Goal: Check status: Check status

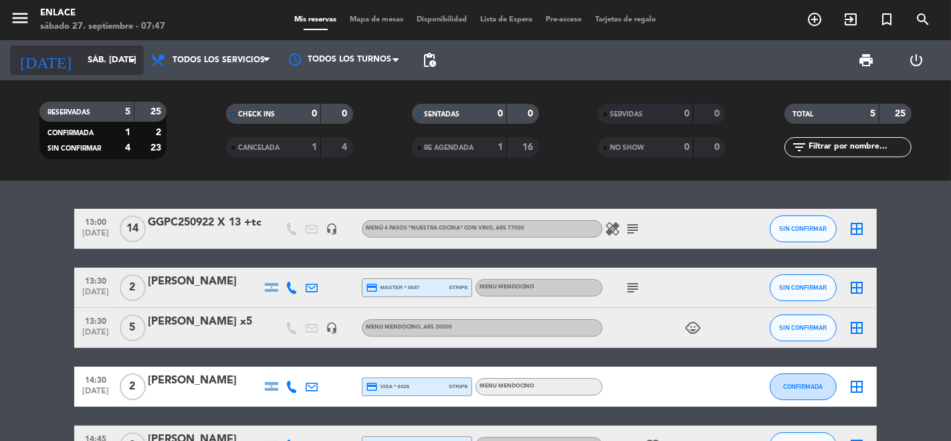
click at [119, 56] on input "sáb. [DATE]" at bounding box center [139, 60] width 116 height 24
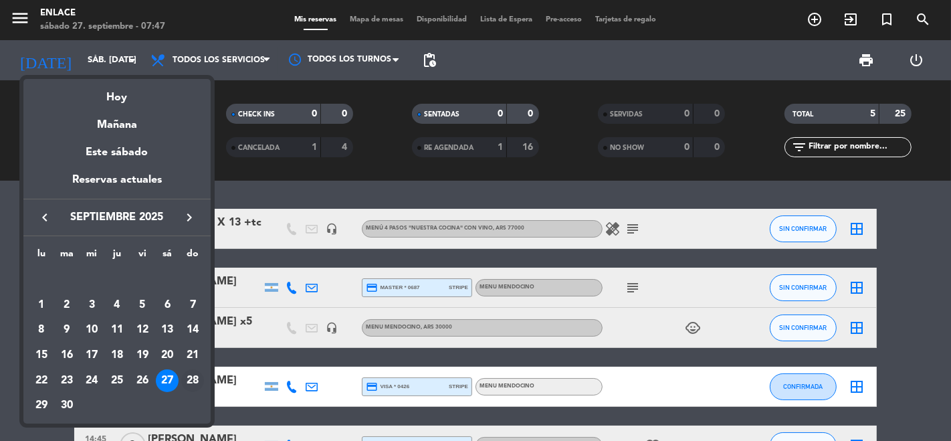
click at [193, 376] on div "28" at bounding box center [192, 380] width 23 height 23
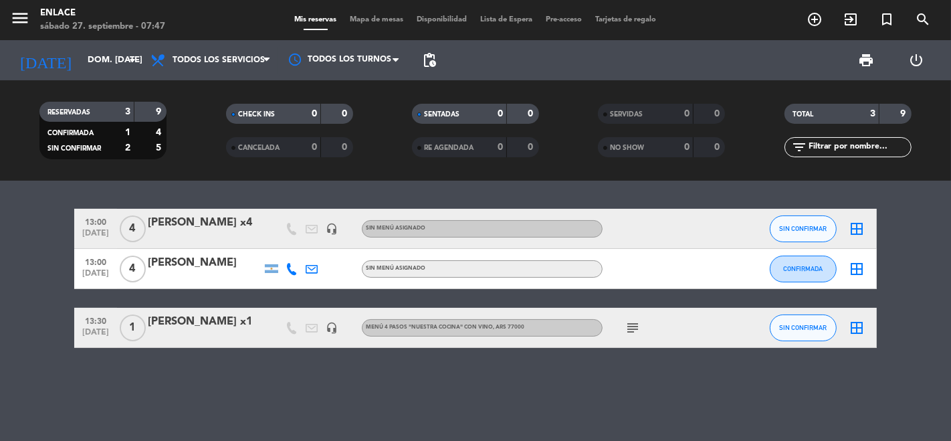
click at [222, 236] on div at bounding box center [205, 237] width 114 height 11
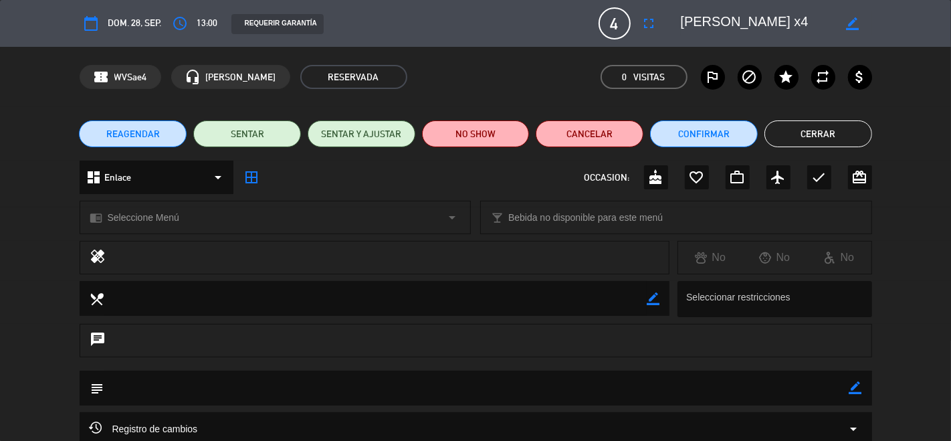
click at [783, 137] on button "Cerrar" at bounding box center [818, 133] width 108 height 27
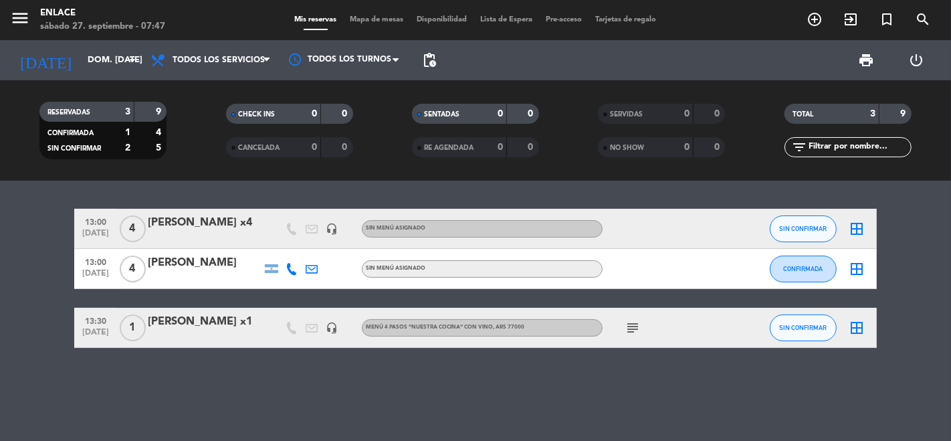
click at [247, 271] on div "[PERSON_NAME]" at bounding box center [205, 262] width 114 height 17
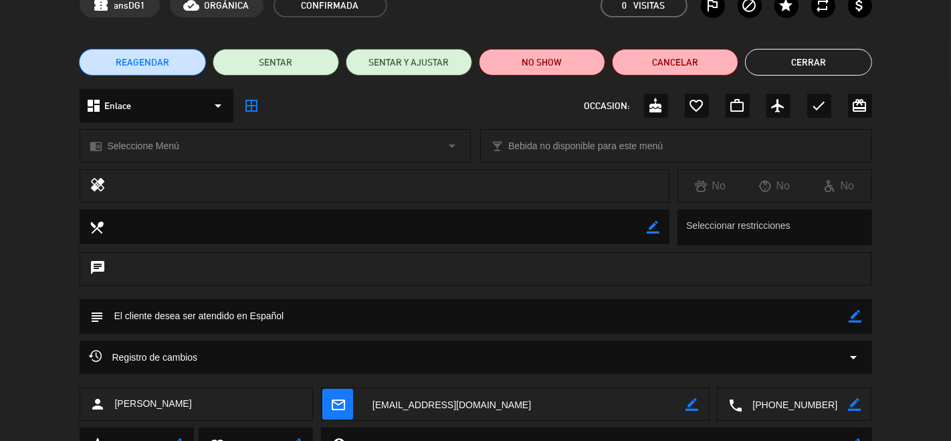
scroll to position [77, 0]
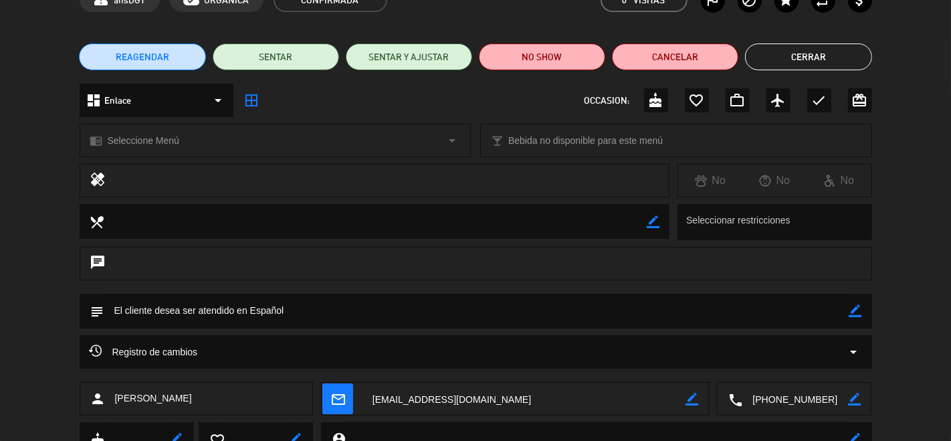
click at [785, 50] on button "Cerrar" at bounding box center [808, 56] width 126 height 27
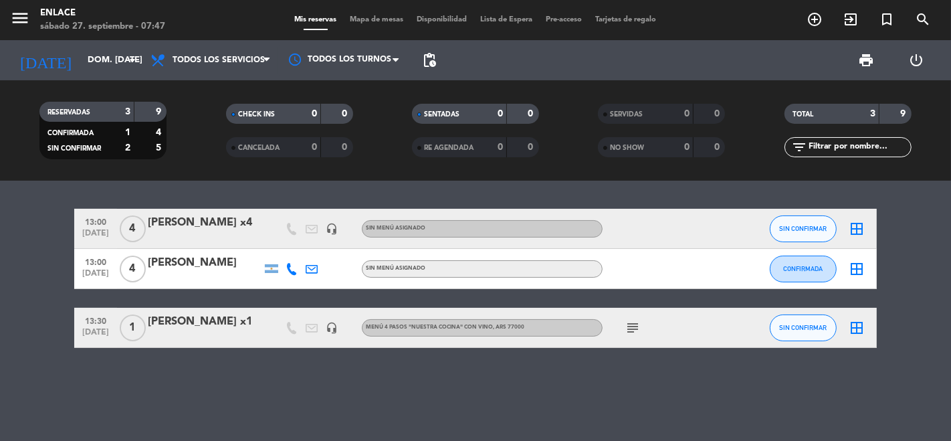
click at [508, 323] on div "Menú 4 pasos "NUESTRA COCINA" con vino , ARS 77000" at bounding box center [445, 327] width 159 height 9
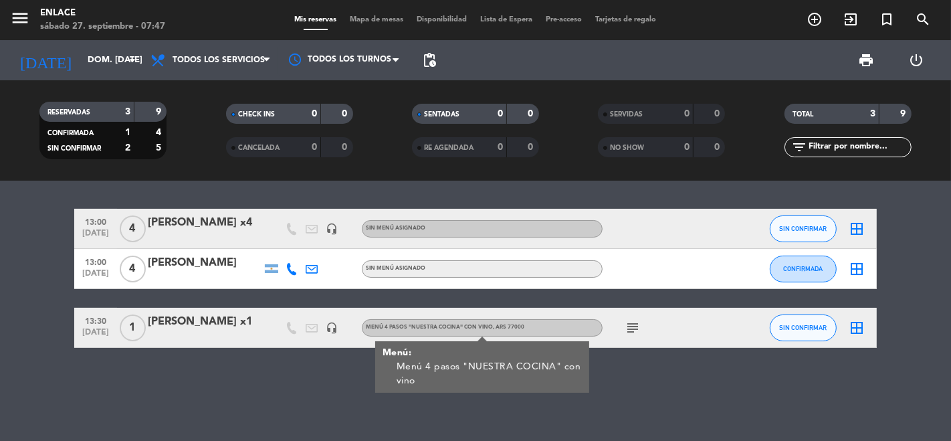
click at [635, 326] on icon "subject" at bounding box center [633, 328] width 16 height 16
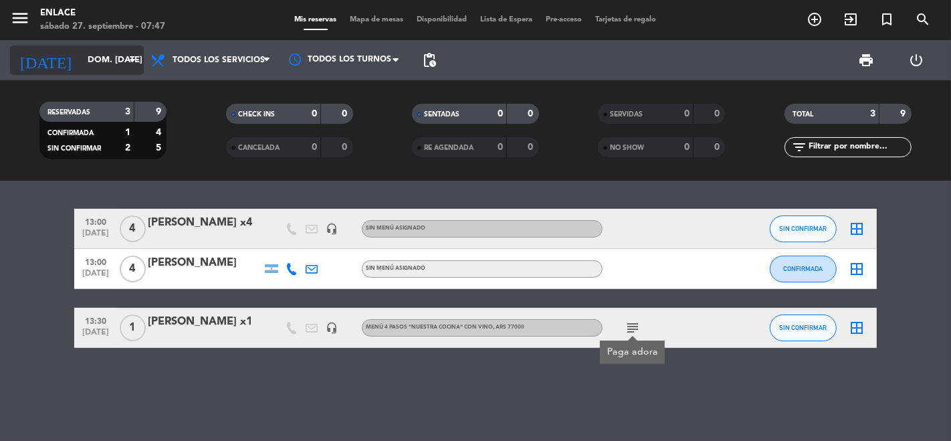
click at [104, 57] on input "dom. [DATE]" at bounding box center [139, 60] width 116 height 24
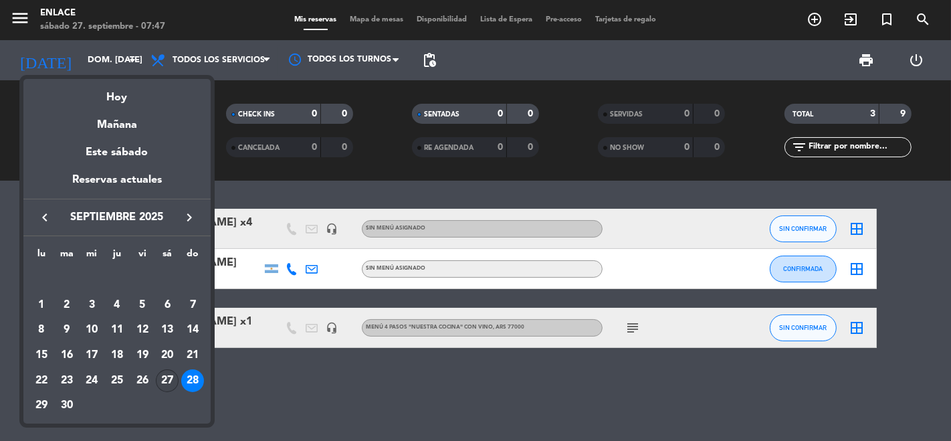
click at [159, 378] on div "27" at bounding box center [167, 380] width 23 height 23
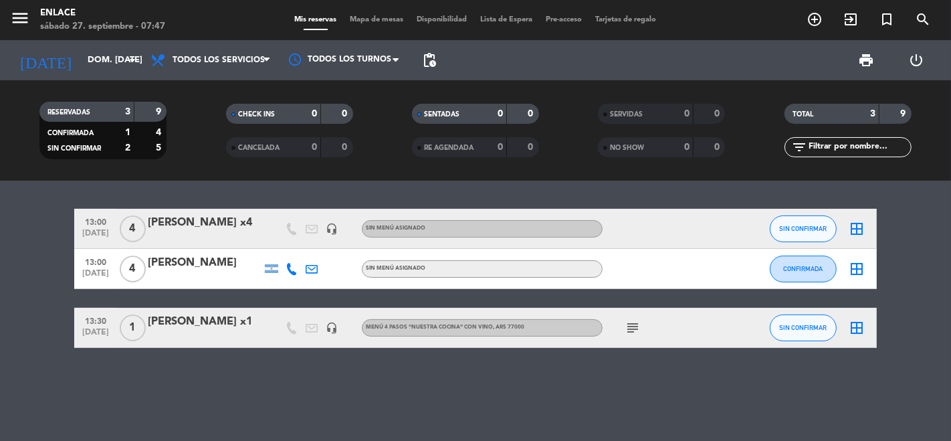
type input "sáb. [DATE]"
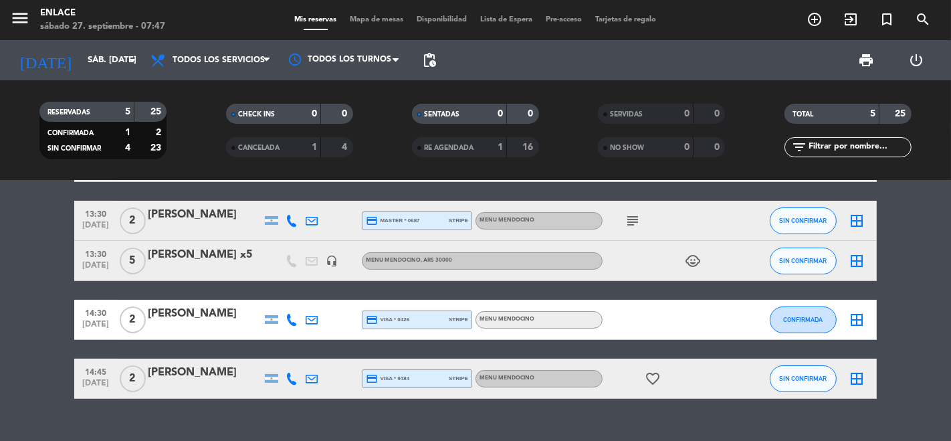
scroll to position [70, 0]
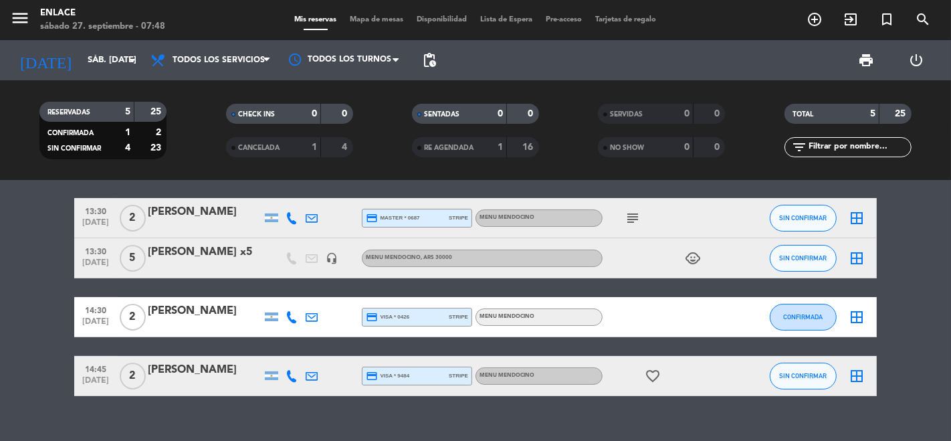
click at [691, 260] on icon "child_care" at bounding box center [693, 258] width 16 height 16
click at [261, 252] on div "[PERSON_NAME] x5" at bounding box center [205, 251] width 114 height 17
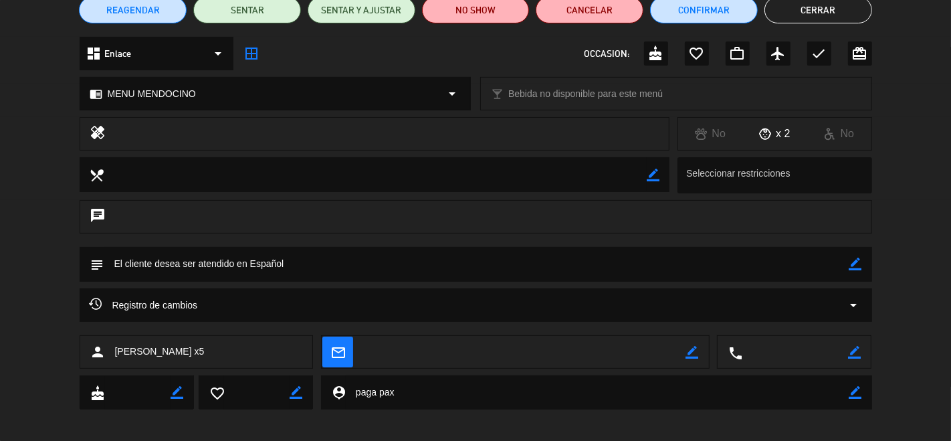
scroll to position [132, 0]
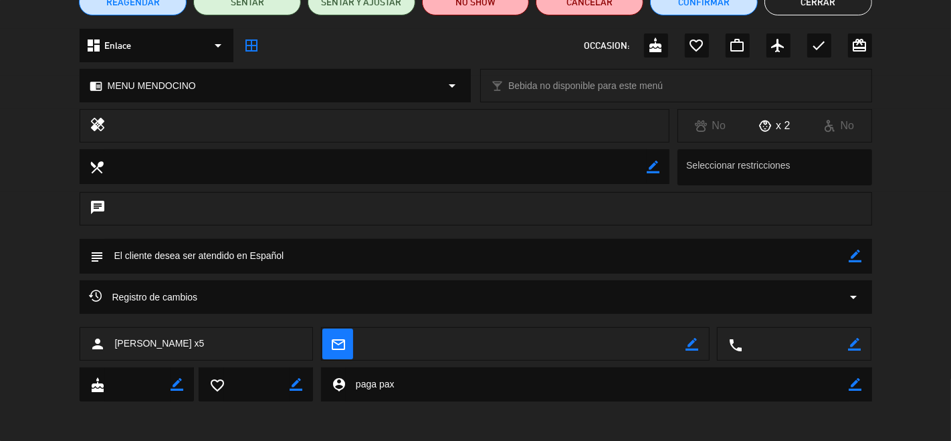
click at [821, 3] on button "Cerrar" at bounding box center [818, 2] width 108 height 27
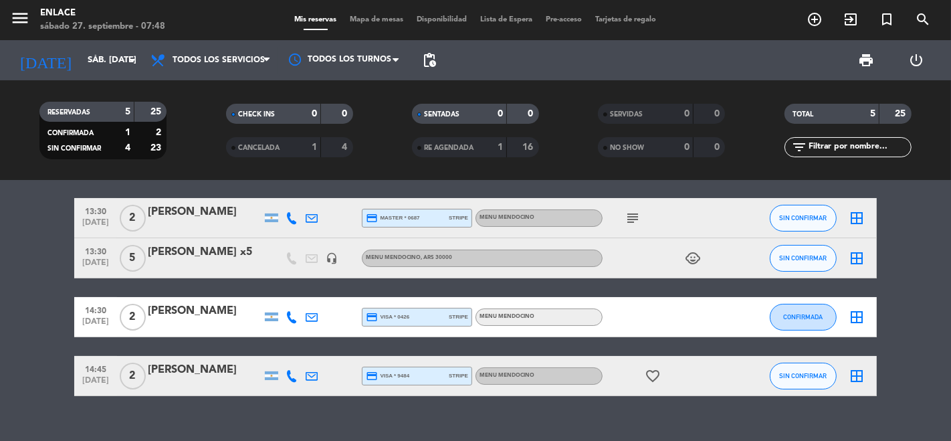
click at [438, 315] on div "credit_card visa * 0426 stripe" at bounding box center [417, 316] width 102 height 17
click at [256, 331] on div "14:30 [DATE] 2 [PERSON_NAME] grili credit_card visa * 0426 stripe NO SHOW: ARS …" at bounding box center [475, 317] width 803 height 40
click at [219, 310] on div "[PERSON_NAME]" at bounding box center [205, 310] width 114 height 17
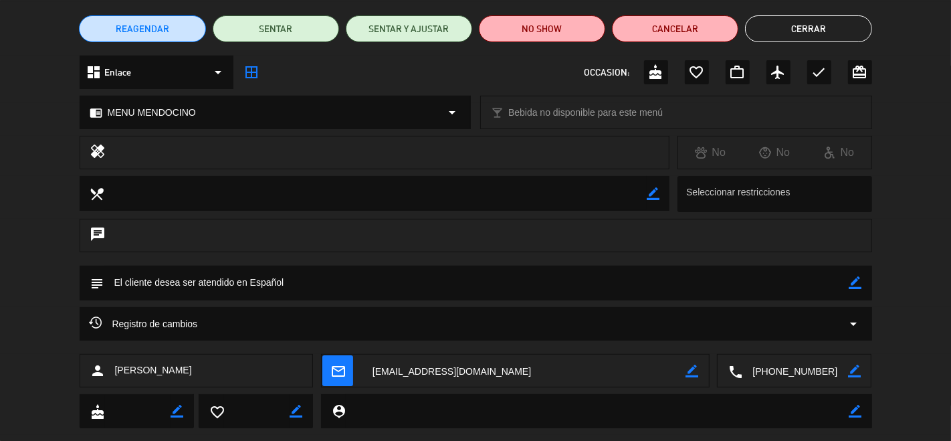
scroll to position [112, 0]
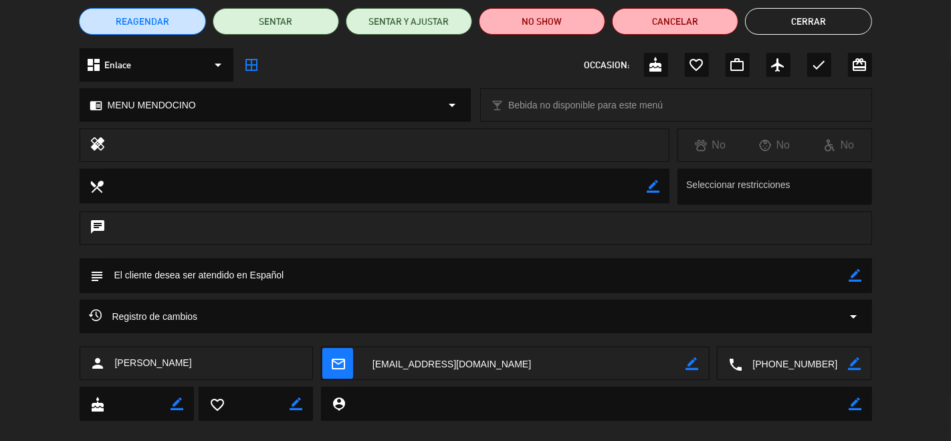
click at [789, 25] on button "Cerrar" at bounding box center [808, 21] width 126 height 27
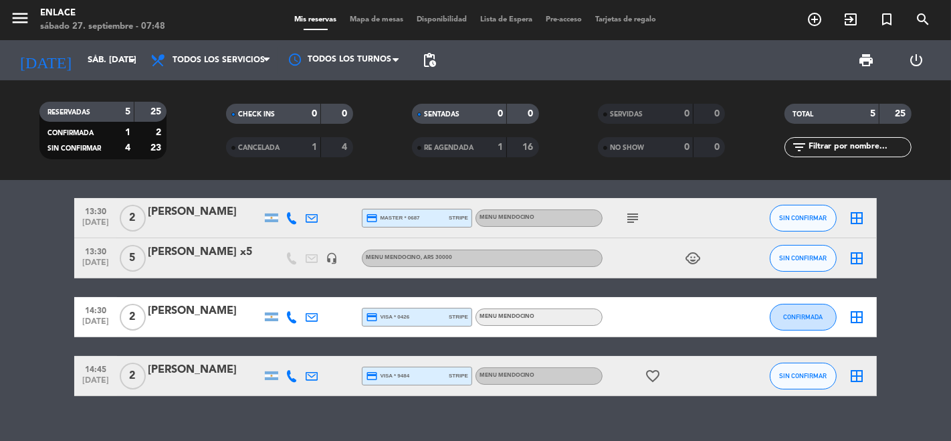
click at [526, 381] on div "MENU MENDOCINO" at bounding box center [539, 375] width 127 height 17
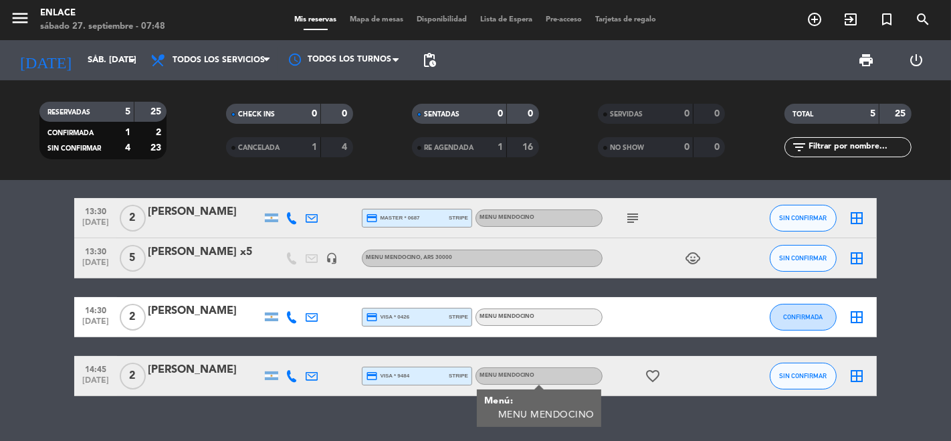
click at [205, 365] on div "[PERSON_NAME]" at bounding box center [205, 369] width 114 height 17
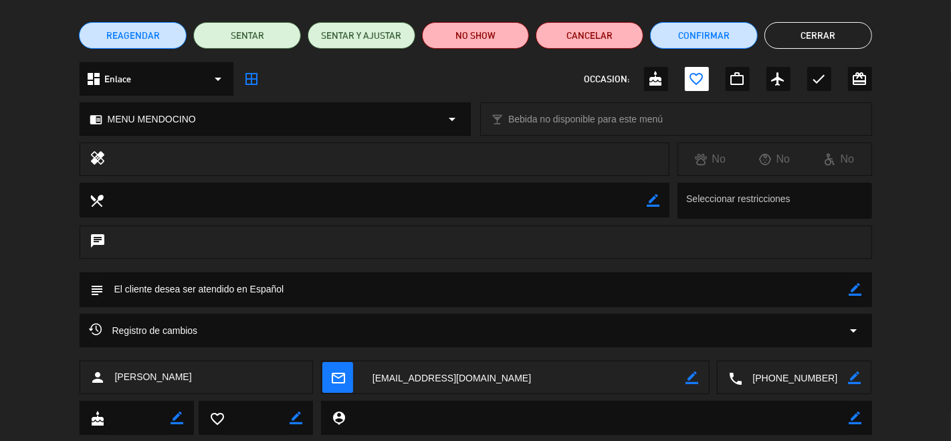
scroll to position [132, 0]
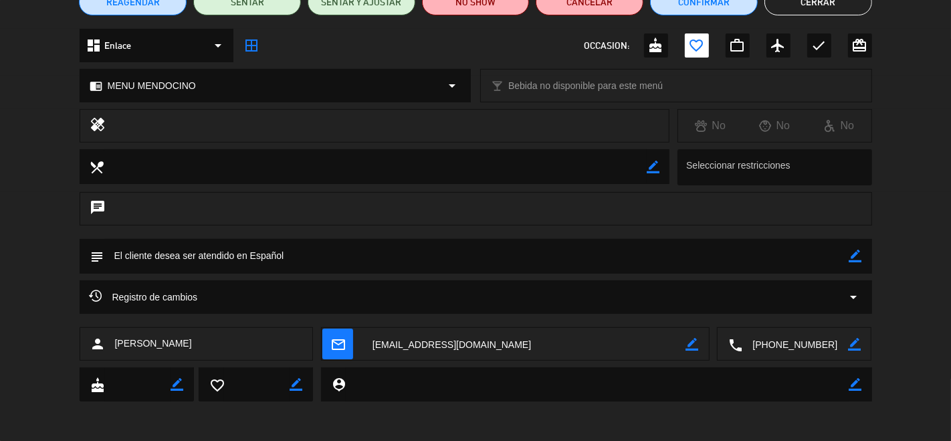
click at [824, 9] on button "Cerrar" at bounding box center [818, 2] width 108 height 27
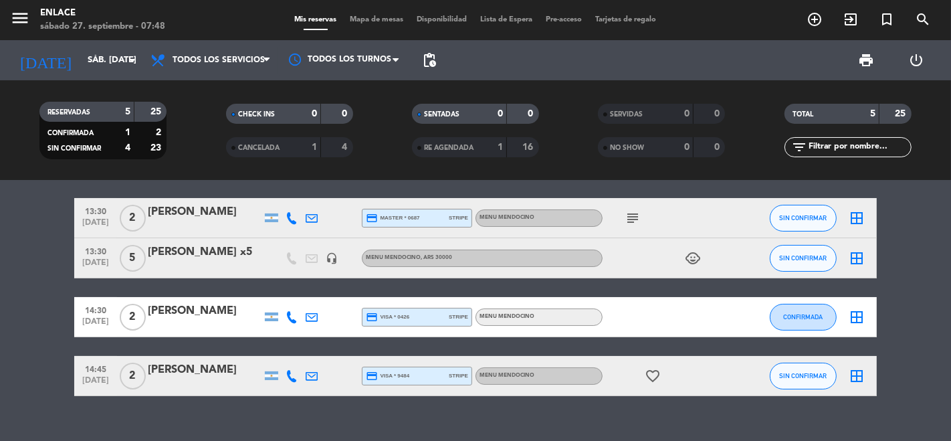
click at [653, 379] on icon "favorite_border" at bounding box center [653, 376] width 16 height 16
click at [635, 212] on icon "subject" at bounding box center [633, 218] width 16 height 16
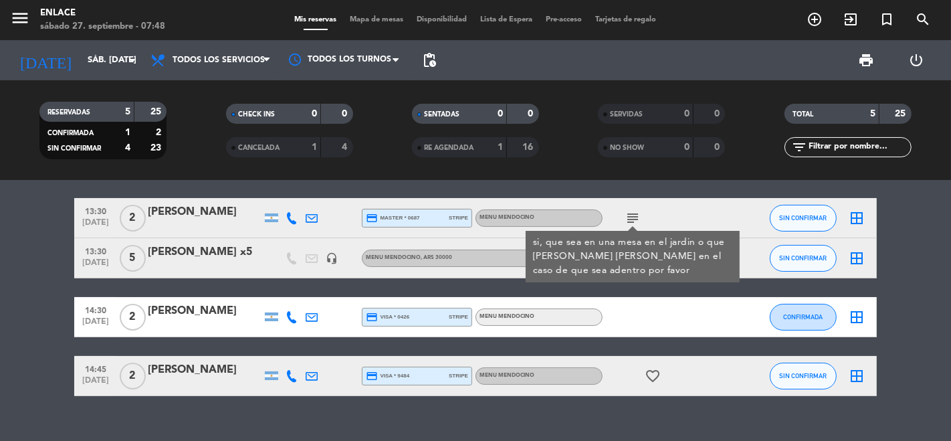
click at [635, 212] on icon "subject" at bounding box center [633, 218] width 16 height 16
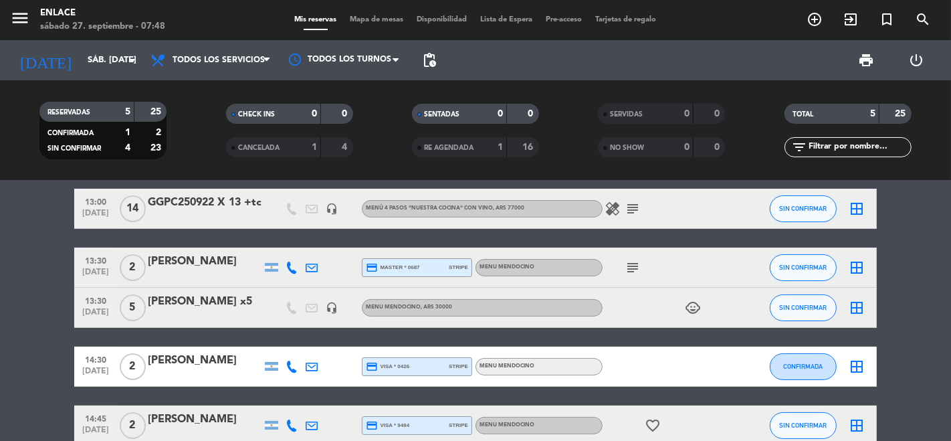
scroll to position [19, 0]
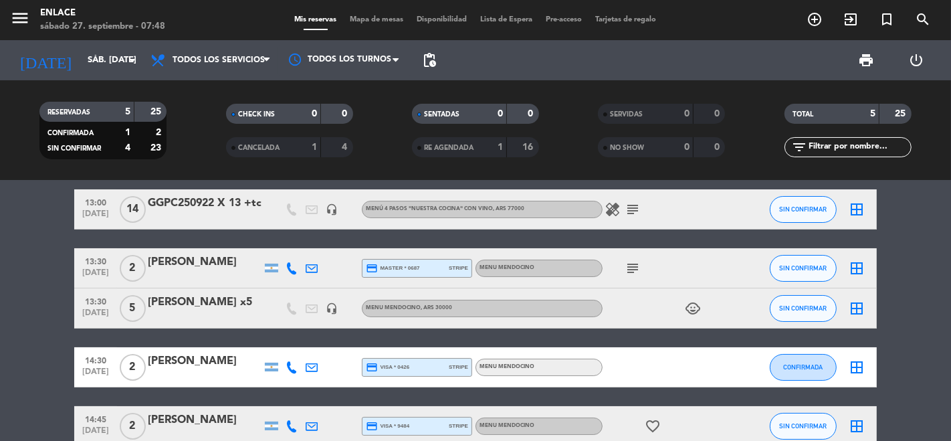
click at [627, 207] on icon "subject" at bounding box center [633, 209] width 16 height 16
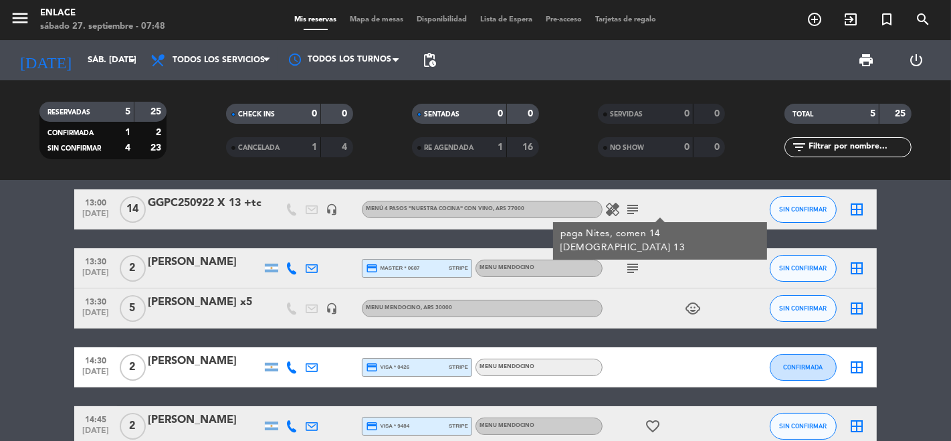
click at [606, 208] on icon "healing" at bounding box center [613, 209] width 16 height 16
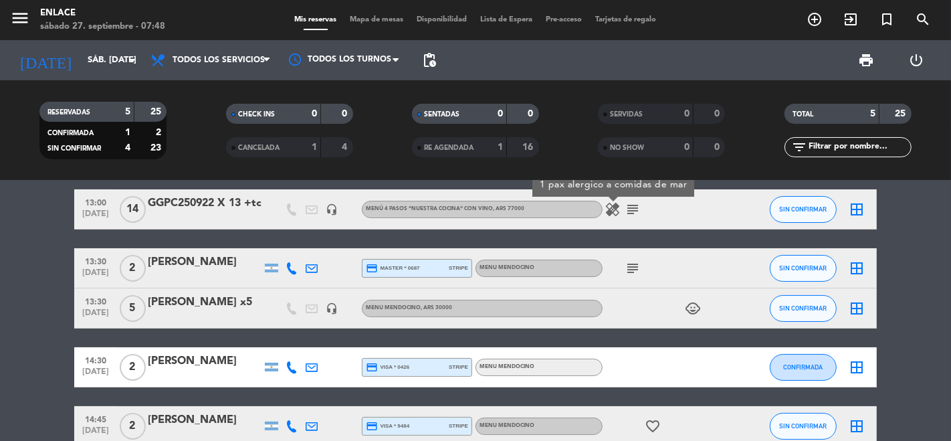
click at [609, 219] on div "healing 1 pax alergico a comidas de mar subject" at bounding box center [663, 208] width 120 height 39
click at [161, 215] on div at bounding box center [205, 218] width 114 height 11
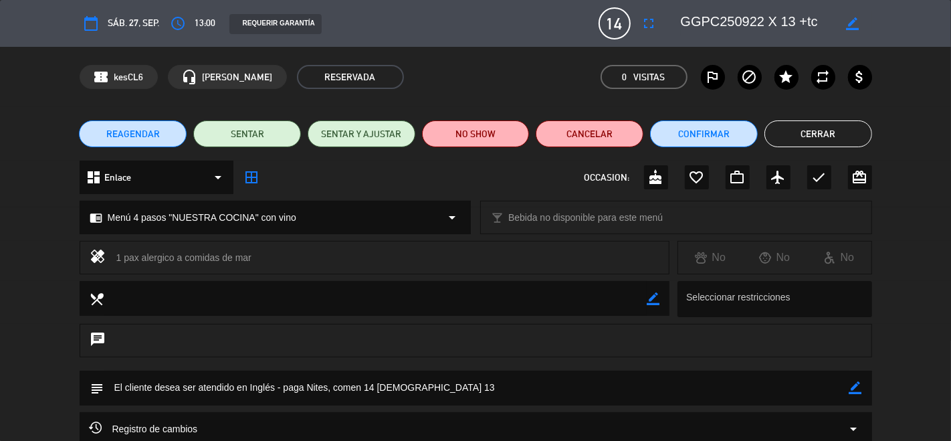
click at [777, 127] on button "Cerrar" at bounding box center [818, 133] width 108 height 27
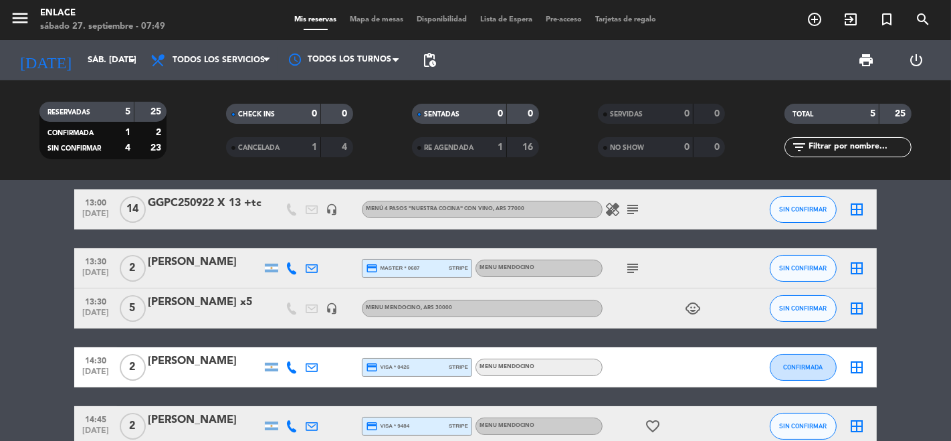
scroll to position [0, 0]
